Goal: Check status: Check status

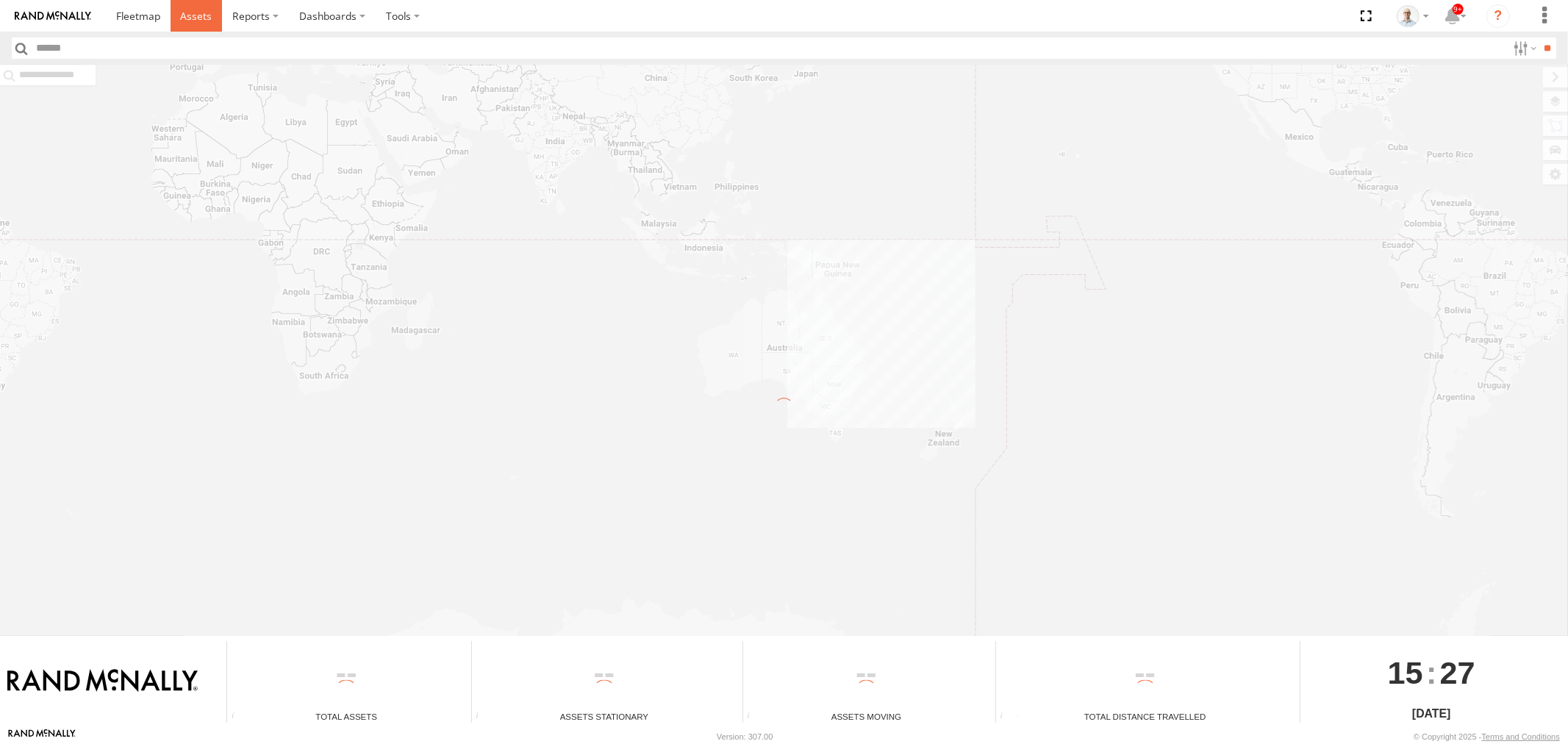
click at [186, 3] on link at bounding box center [197, 16] width 52 height 32
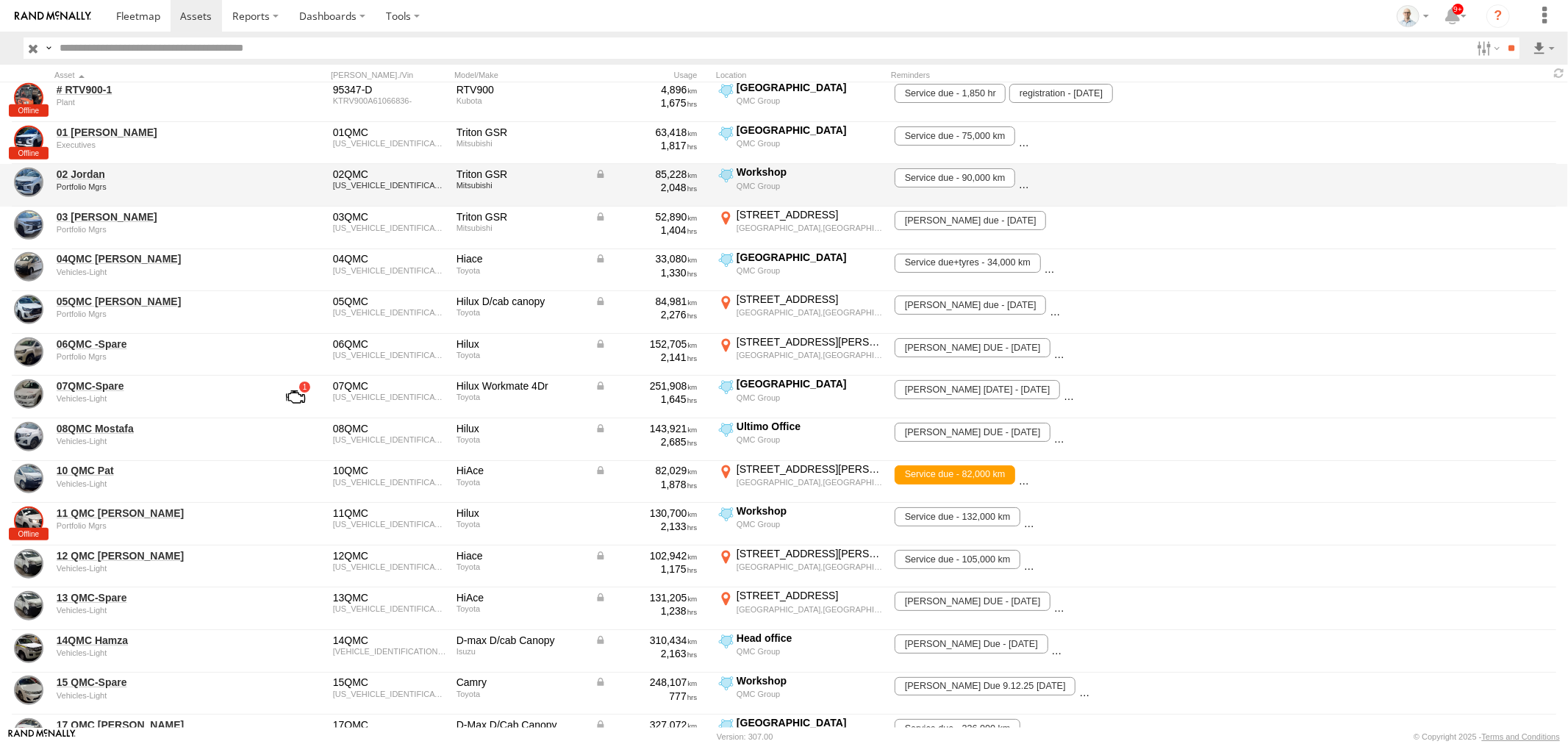
scroll to position [1143, 0]
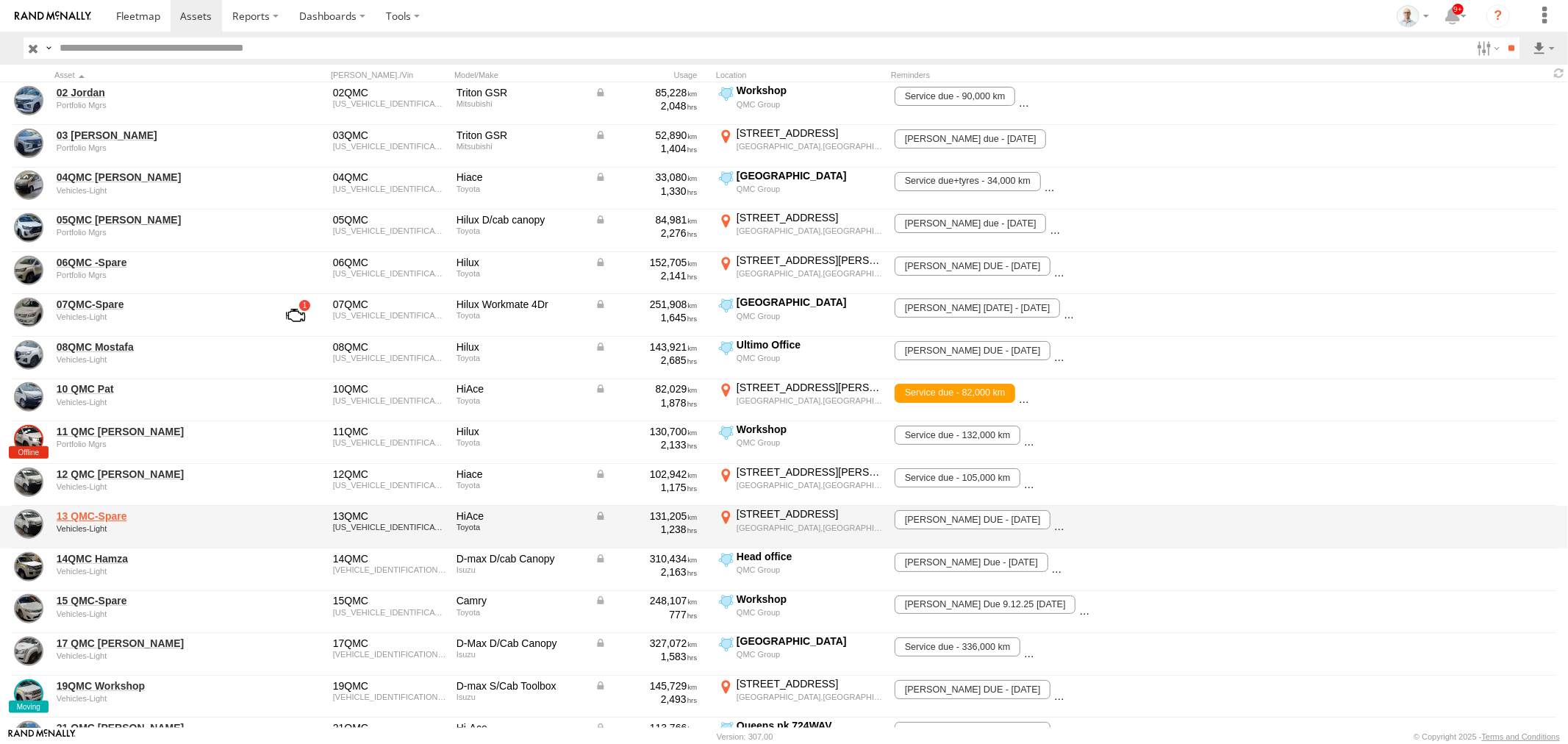
click at [94, 516] on link "13 QMC-Spare" at bounding box center [158, 516] width 201 height 13
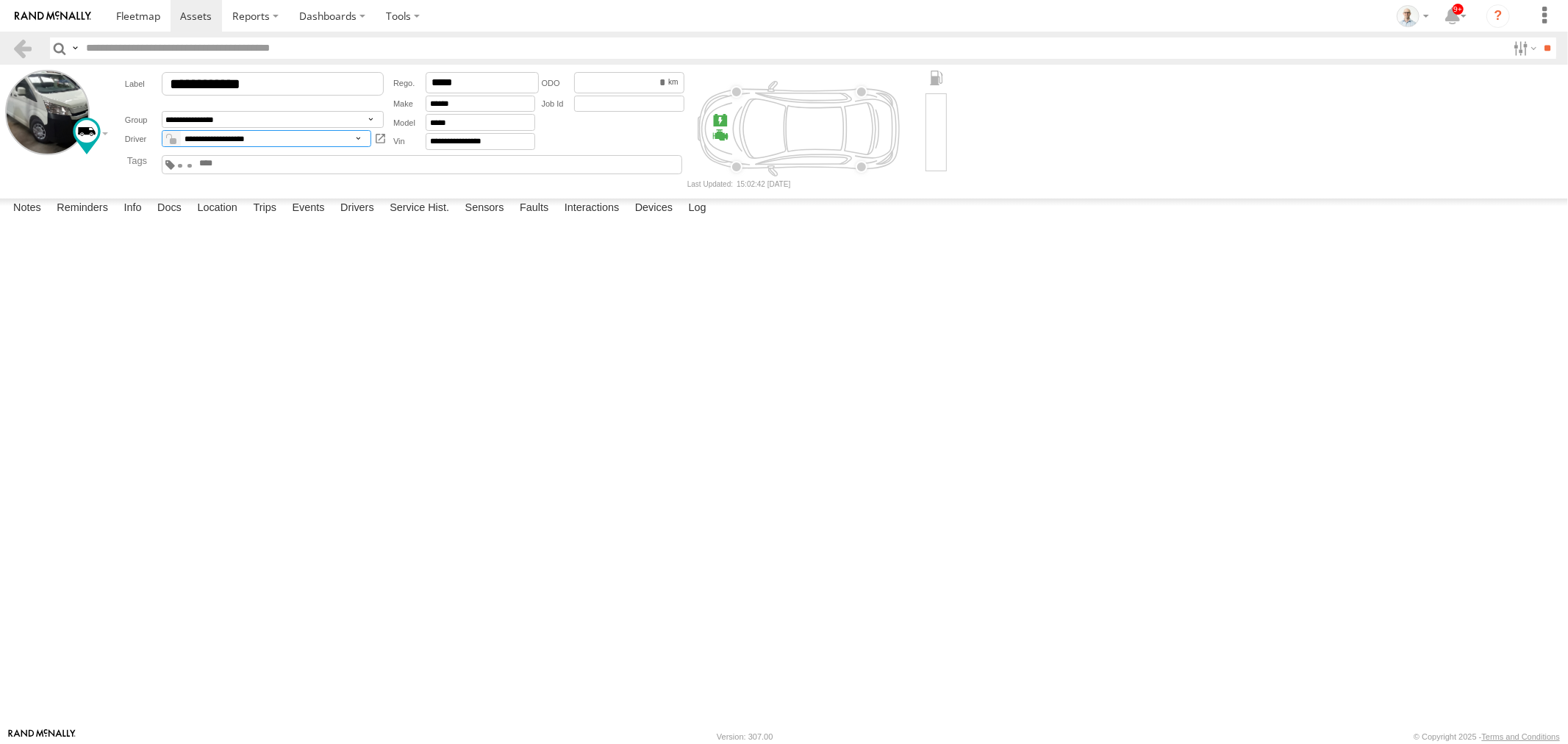
click at [340, 141] on select "**********" at bounding box center [266, 138] width 209 height 17
select select "**"
click at [162, 131] on select "**********" at bounding box center [266, 138] width 209 height 17
click at [186, 16] on span at bounding box center [196, 16] width 32 height 14
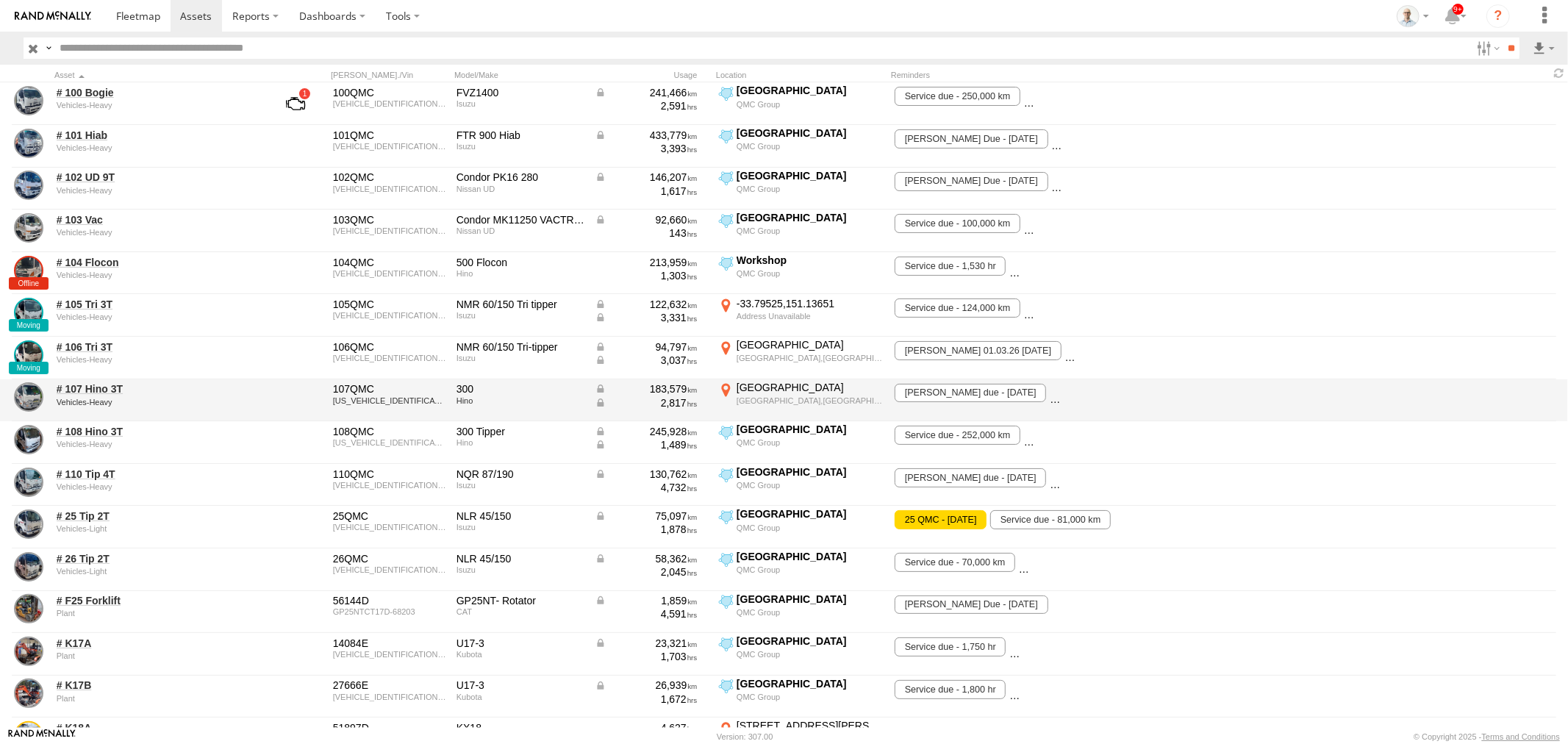
click at [767, 394] on label "M2 Hills Mtwy Marsfield,NSW -33.76452 151.10656" at bounding box center [800, 400] width 169 height 39
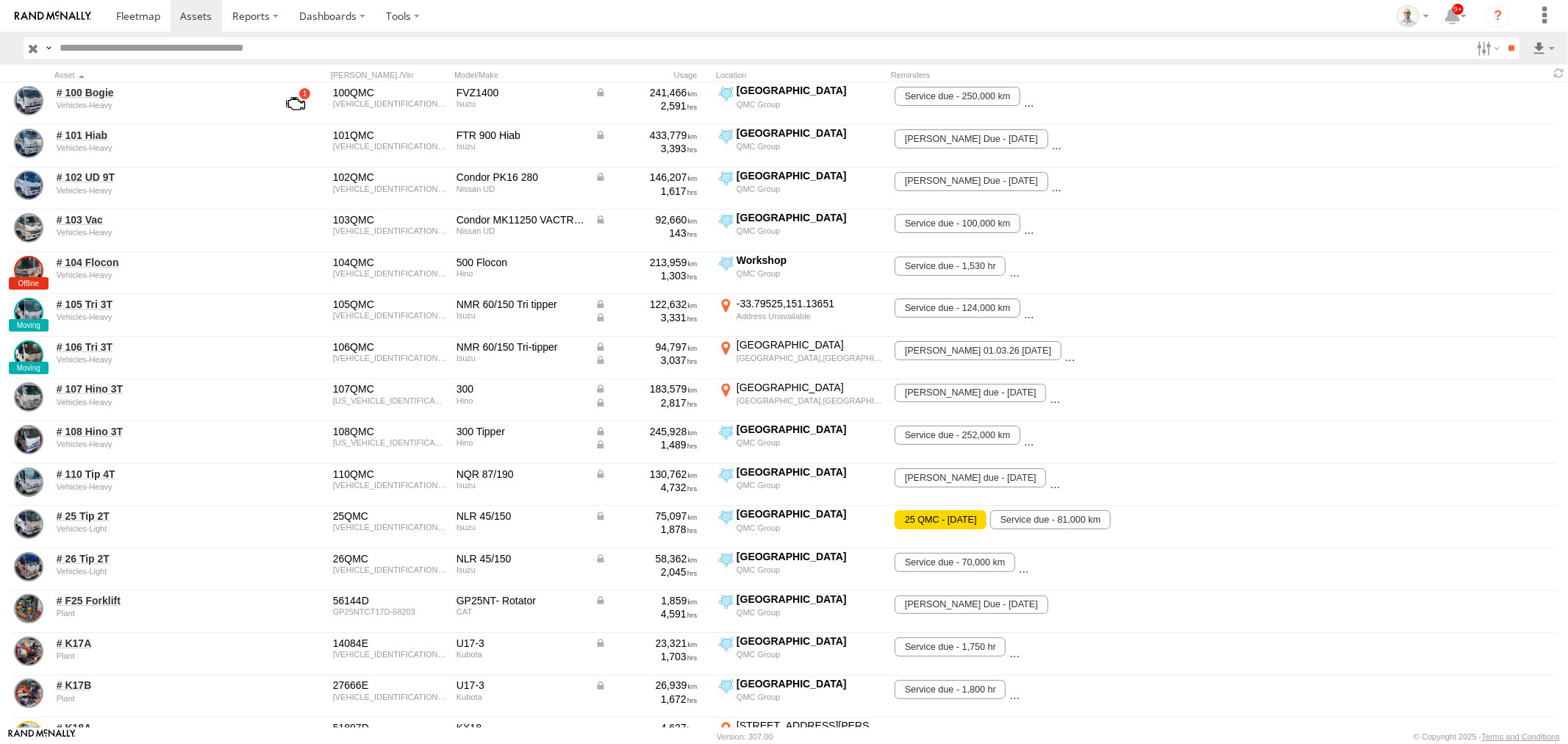
drag, startPoint x: 571, startPoint y: 368, endPoint x: 769, endPoint y: 344, distance: 199.4
click at [0, 0] on div at bounding box center [0, 0] width 0 height 0
drag, startPoint x: 578, startPoint y: 357, endPoint x: 711, endPoint y: 457, distance: 166.4
click at [0, 0] on div at bounding box center [0, 0] width 0 height 0
click at [0, 0] on label "×" at bounding box center [0, 0] width 0 height 0
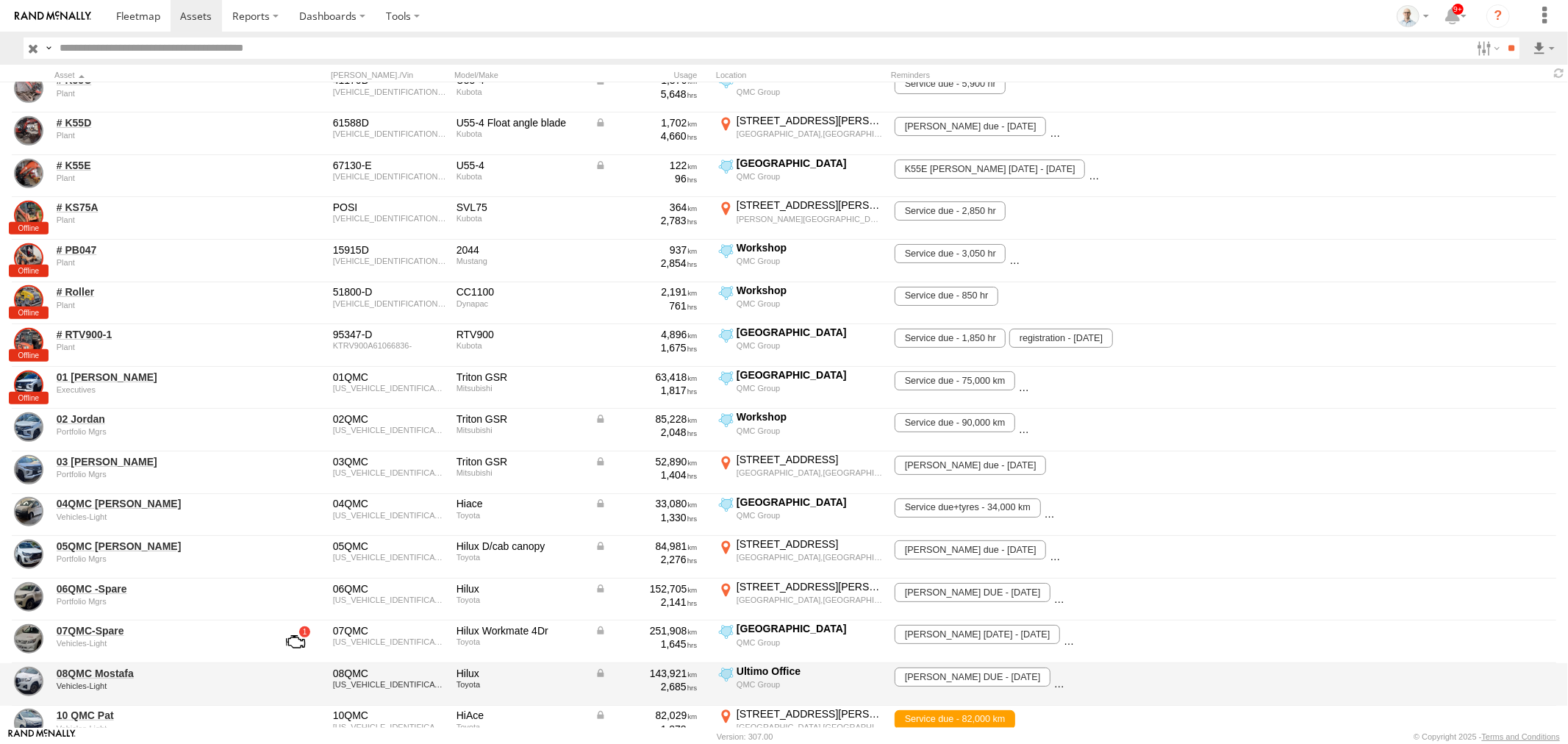
scroll to position [898, 0]
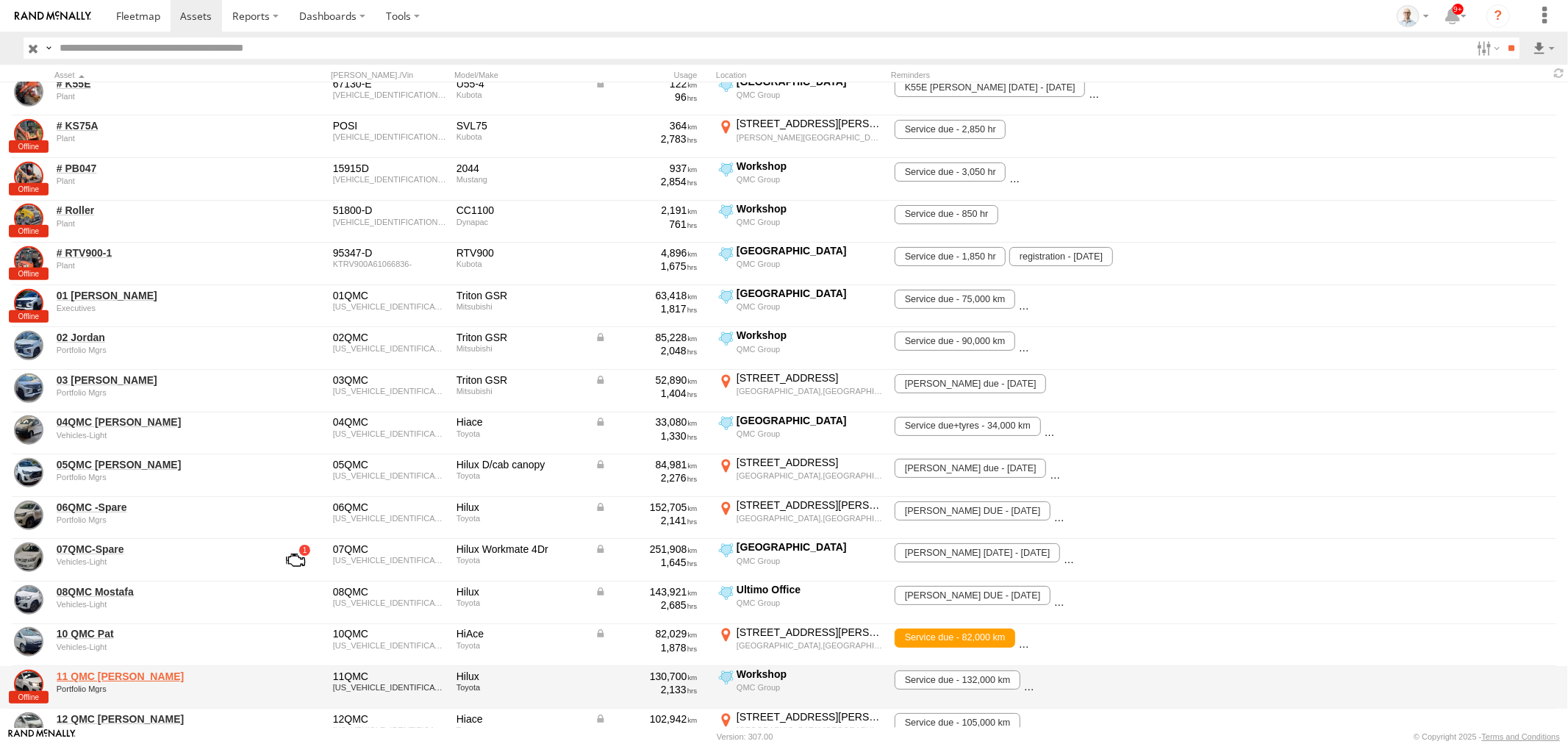
click at [100, 673] on link "11 QMC [PERSON_NAME]" at bounding box center [158, 676] width 201 height 13
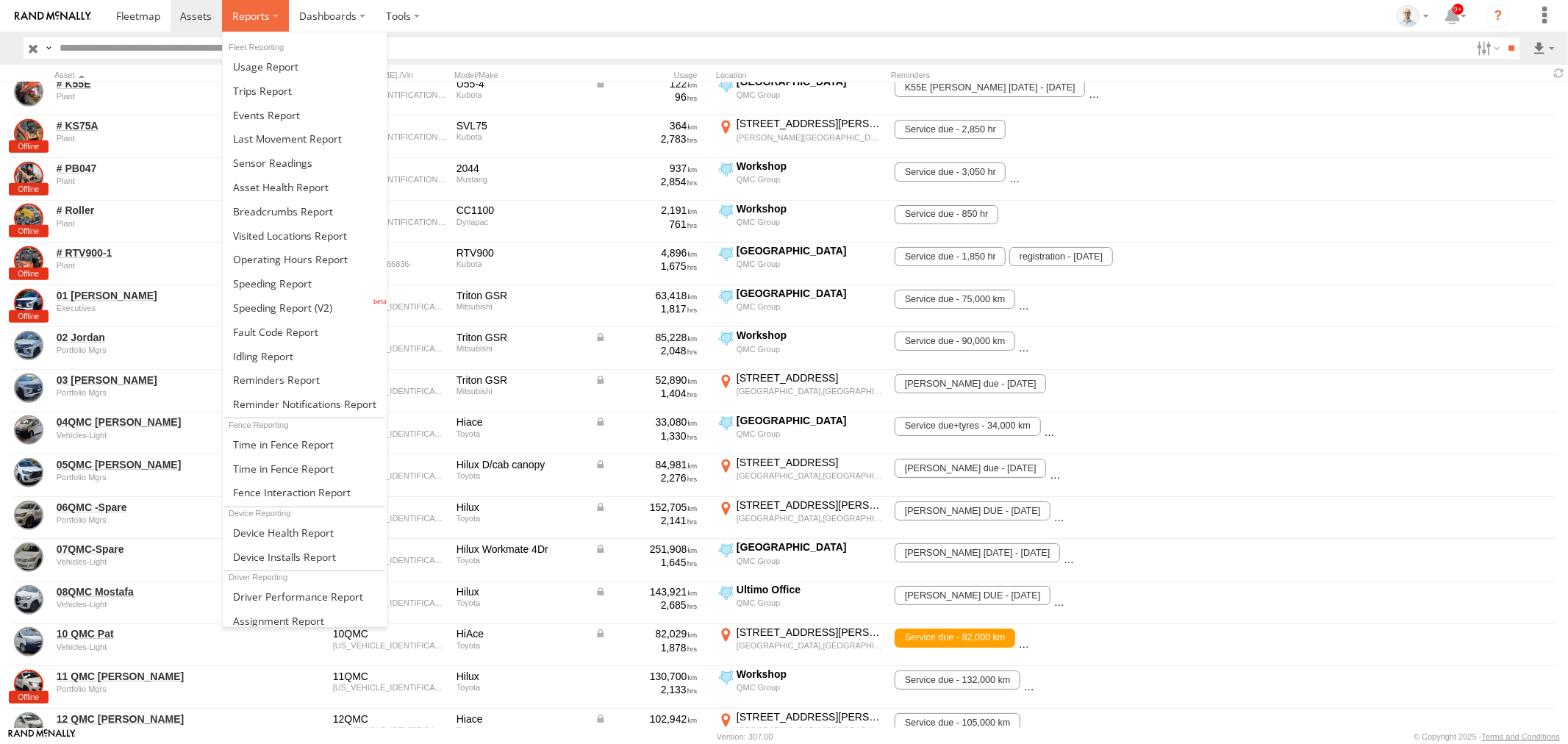
click at [252, 9] on span at bounding box center [250, 16] width 38 height 14
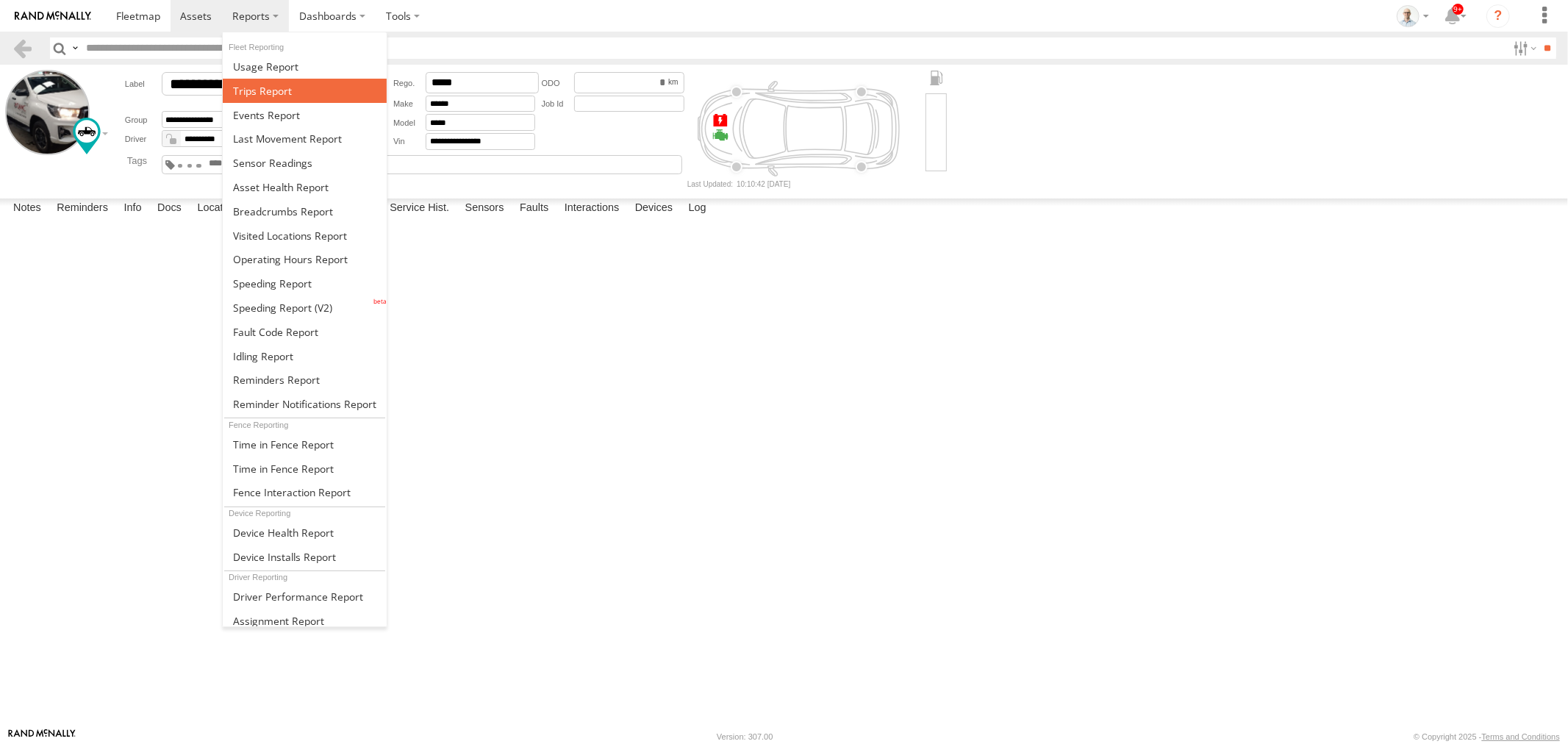
click at [262, 89] on span at bounding box center [262, 91] width 59 height 14
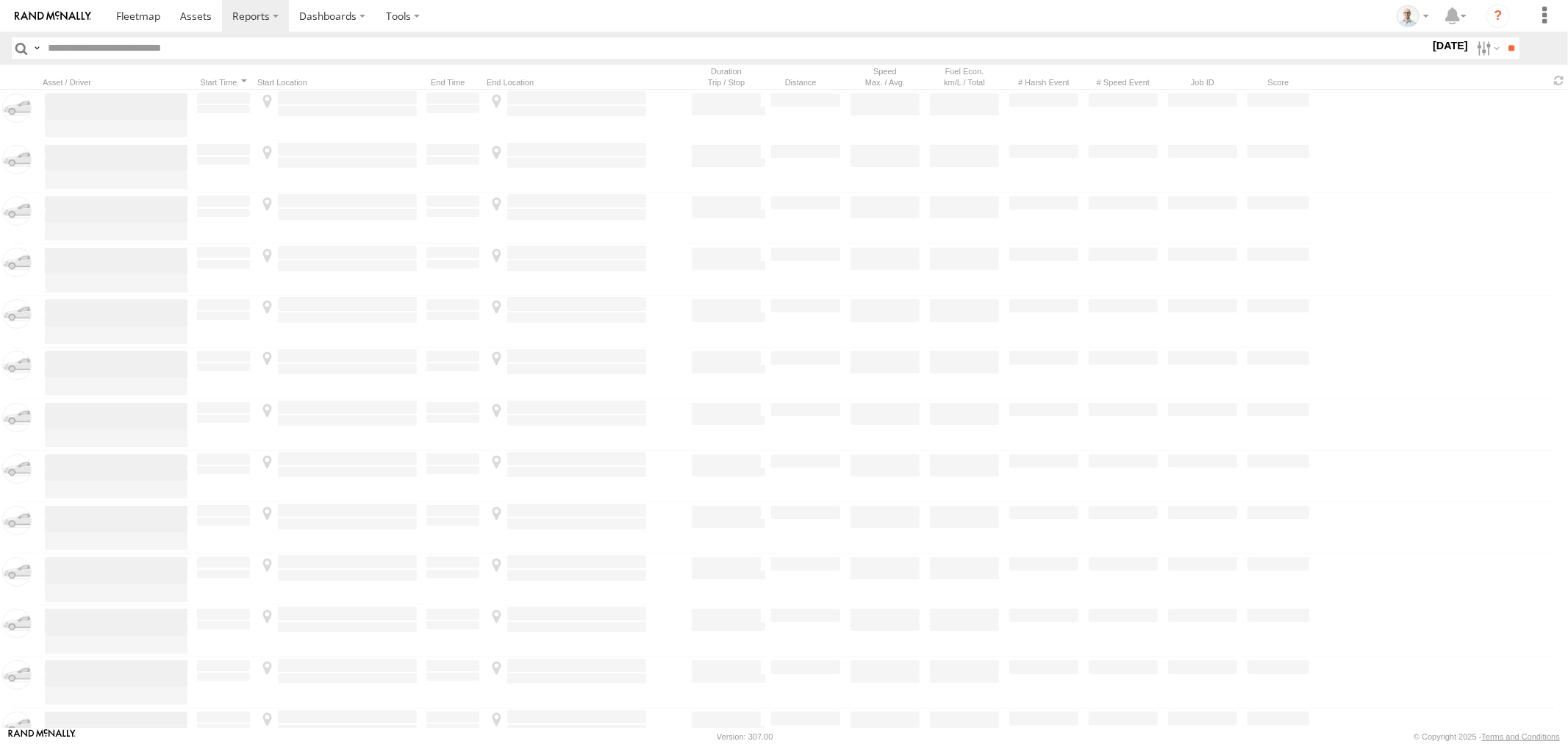
click at [206, 53] on input "text" at bounding box center [736, 48] width 1388 height 21
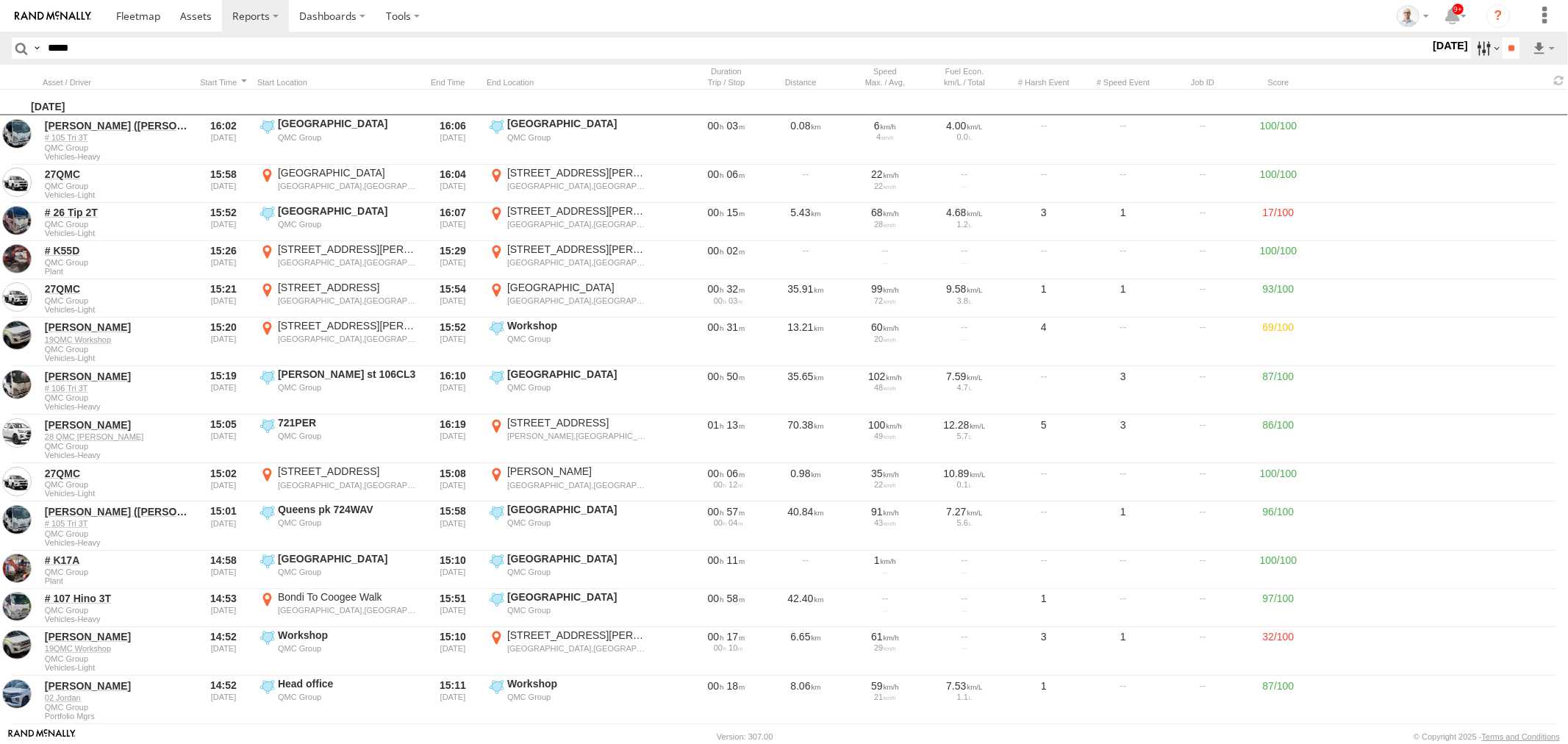
type input "*****"
click at [1474, 40] on label at bounding box center [1487, 48] width 32 height 21
click at [0, 0] on label at bounding box center [0, 0] width 0 height 0
click at [1507, 55] on input "**" at bounding box center [1510, 48] width 17 height 21
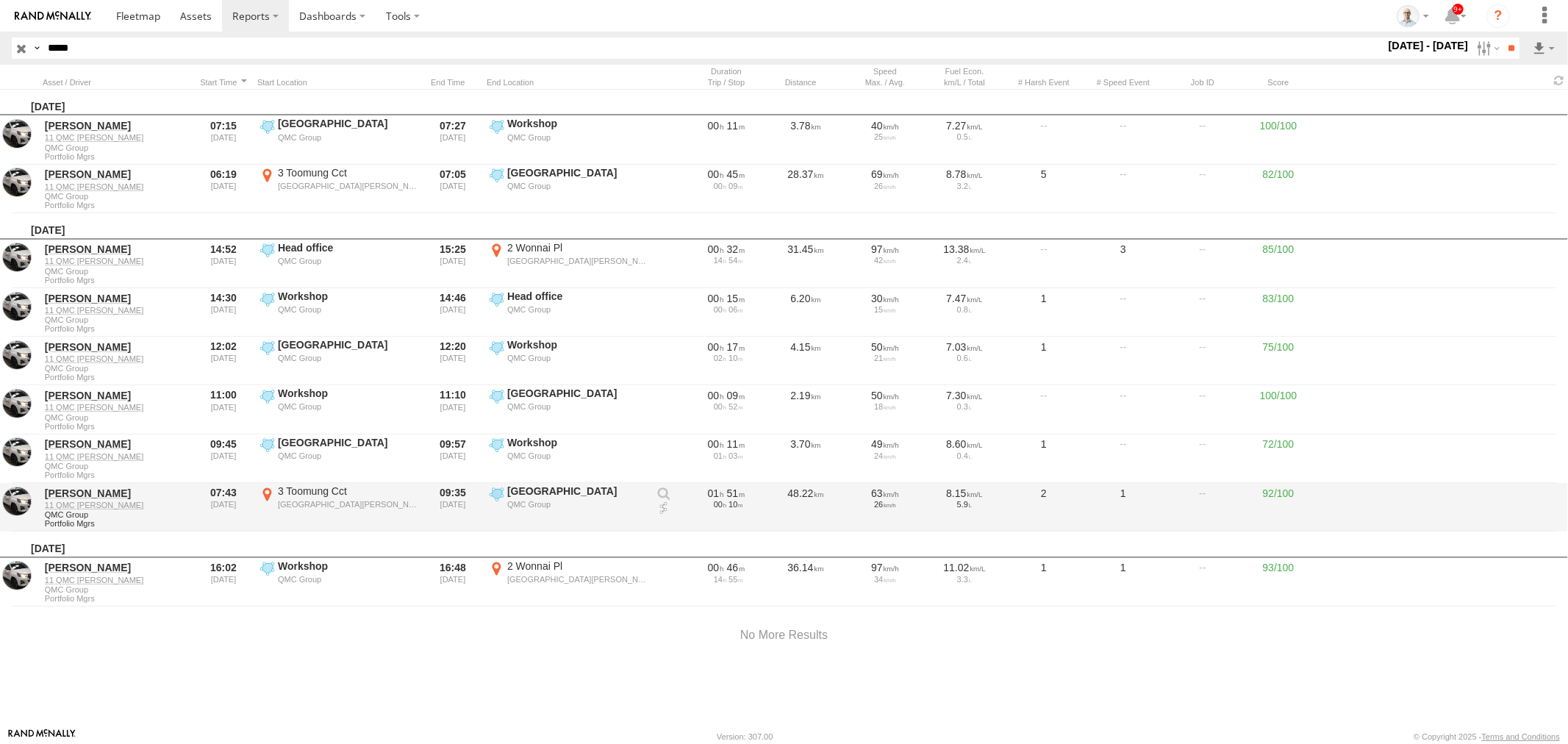
click at [660, 503] on link at bounding box center [663, 509] width 15 height 15
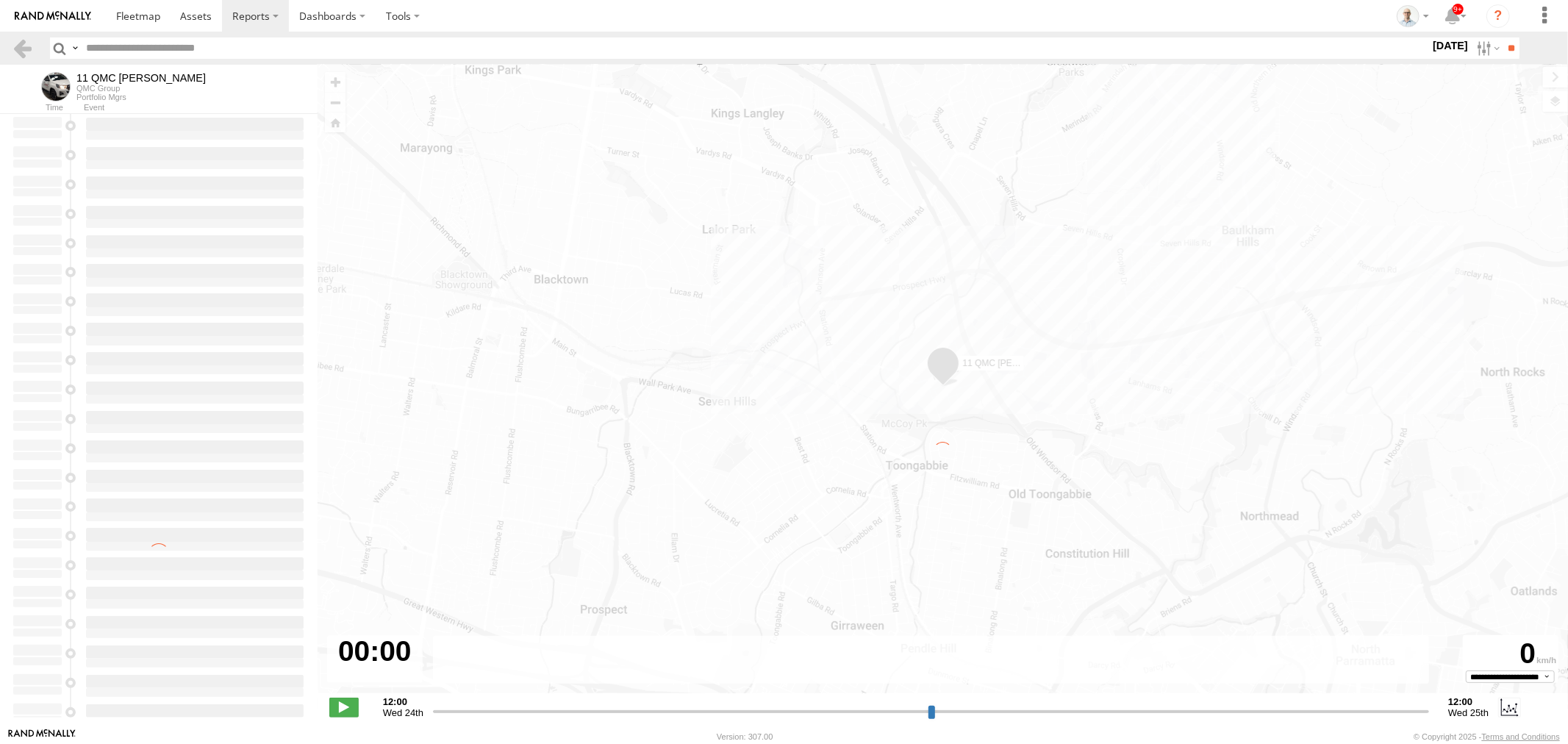
type input "**********"
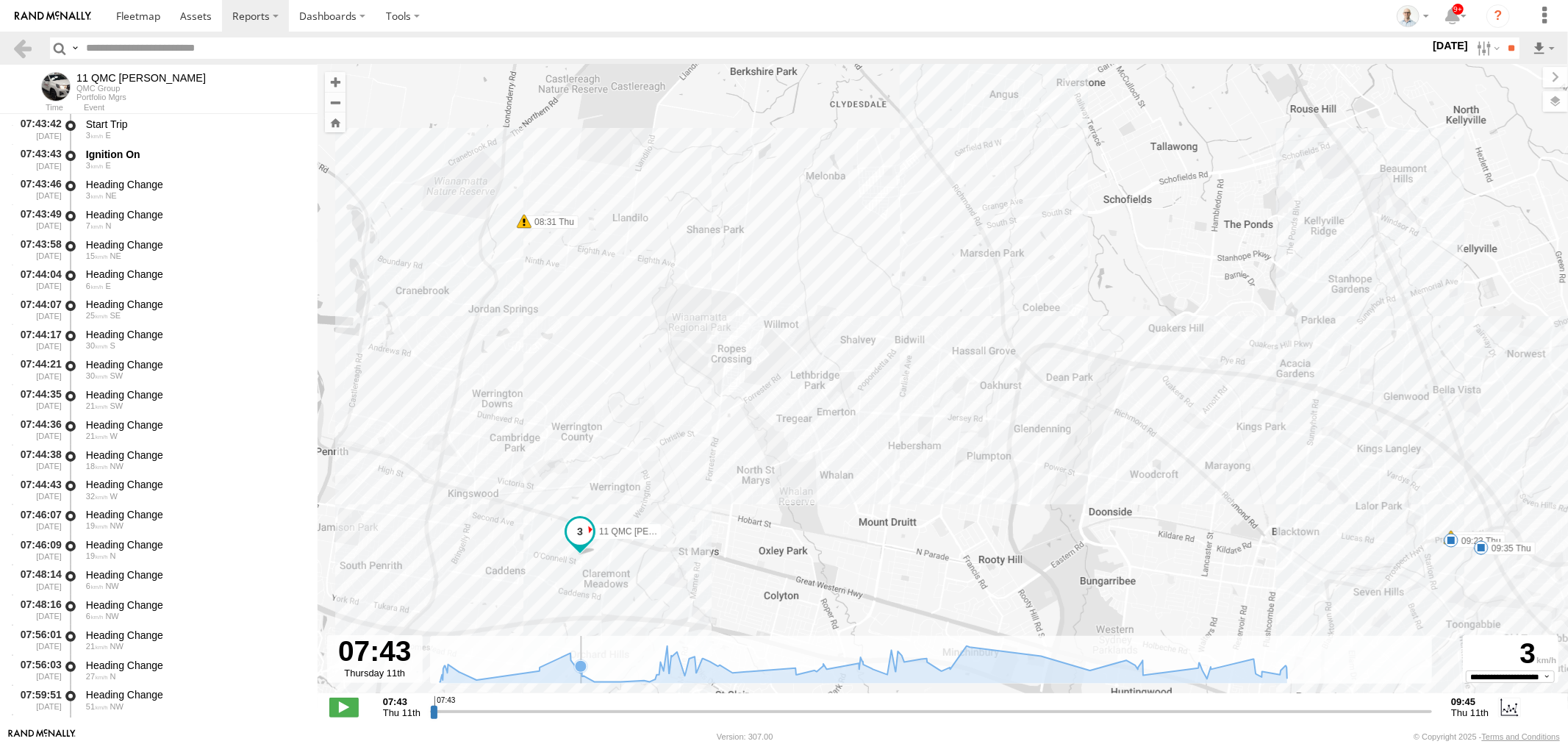
drag, startPoint x: 581, startPoint y: 665, endPoint x: 595, endPoint y: 669, distance: 14.6
click at [582, 666] on g at bounding box center [863, 664] width 862 height 38
click at [682, 666] on icon at bounding box center [863, 663] width 862 height 36
click at [767, 668] on icon at bounding box center [863, 663] width 862 height 36
click at [795, 667] on icon at bounding box center [794, 668] width 11 height 11
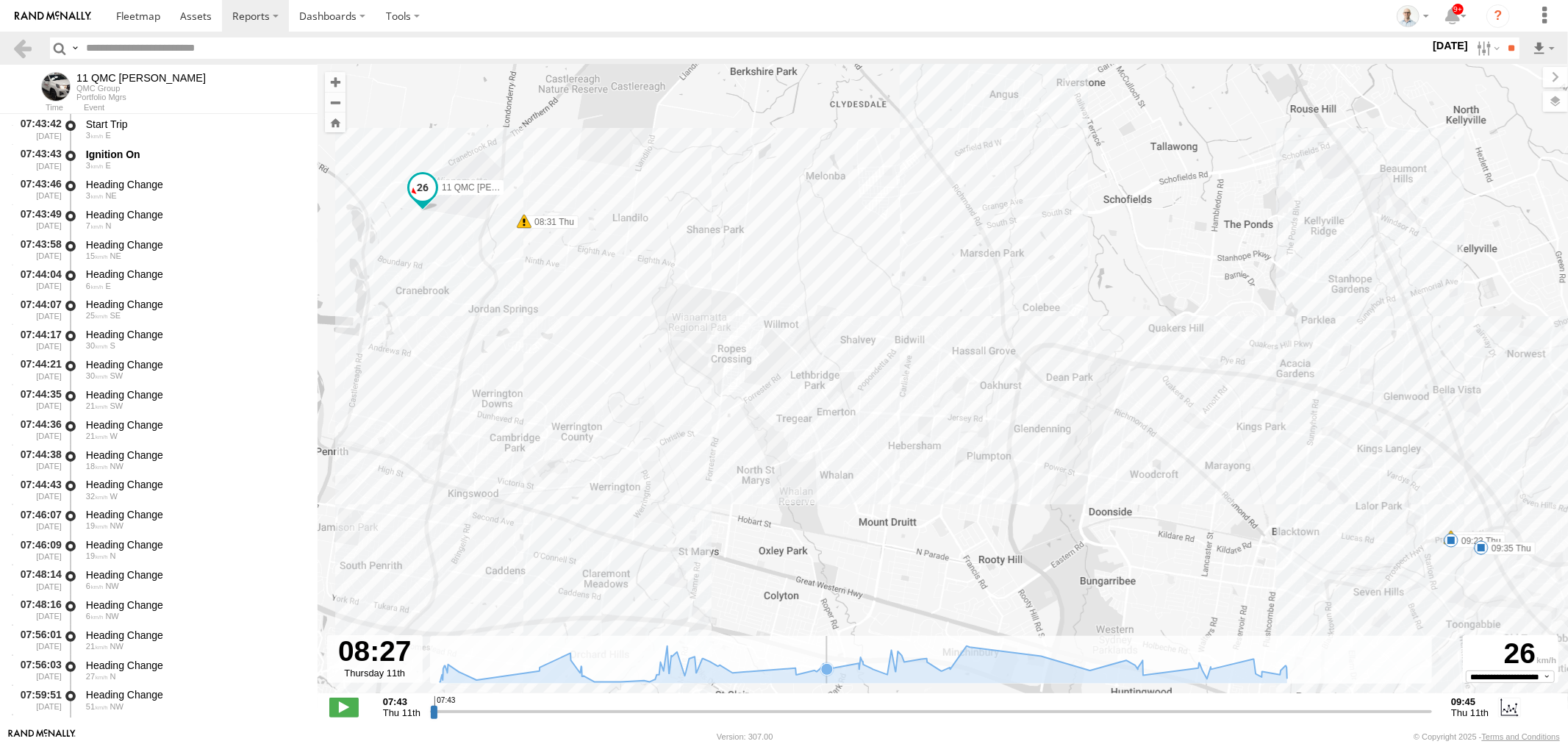
drag, startPoint x: 833, startPoint y: 667, endPoint x: 840, endPoint y: 668, distance: 7.1
click at [833, 667] on icon at bounding box center [827, 669] width 15 height 15
drag, startPoint x: 930, startPoint y: 668, endPoint x: 953, endPoint y: 672, distance: 23.3
click at [930, 669] on g at bounding box center [863, 664] width 862 height 38
click at [996, 673] on icon at bounding box center [863, 664] width 847 height 38
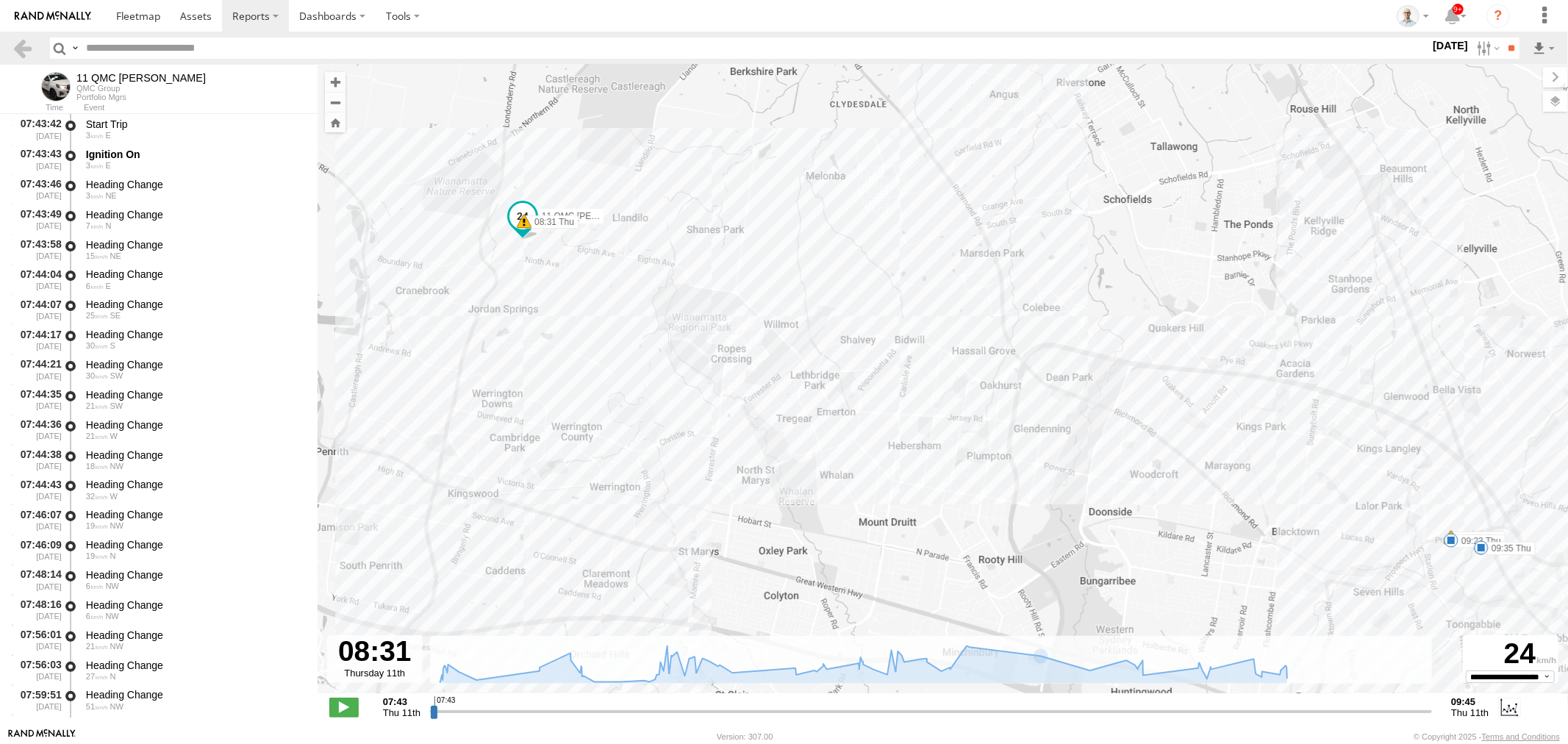
click at [30, 43] on link at bounding box center [22, 48] width 21 height 21
select select "**********"
